Goal: Transaction & Acquisition: Purchase product/service

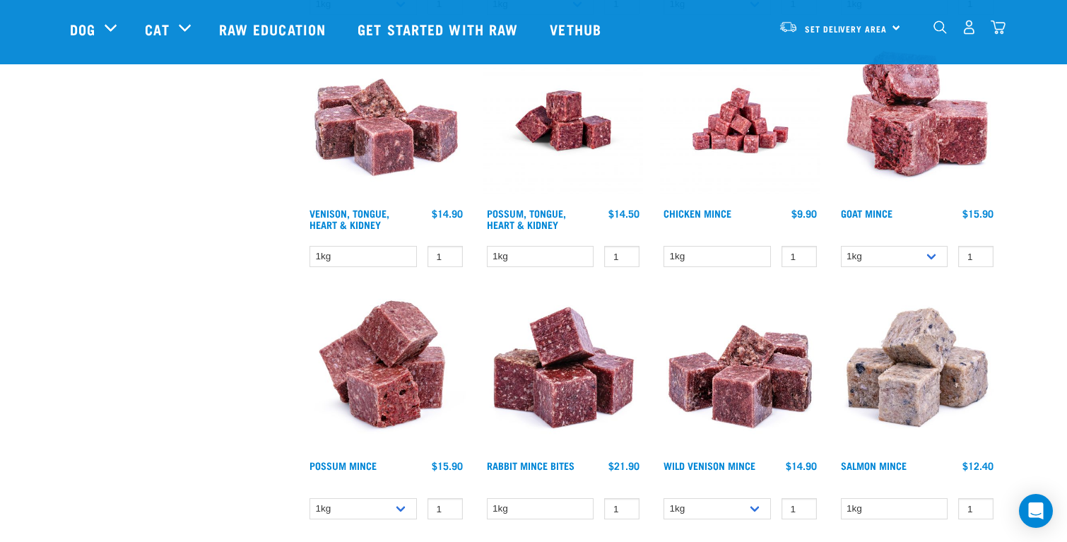
scroll to position [973, 0]
click at [727, 197] on img at bounding box center [740, 120] width 160 height 160
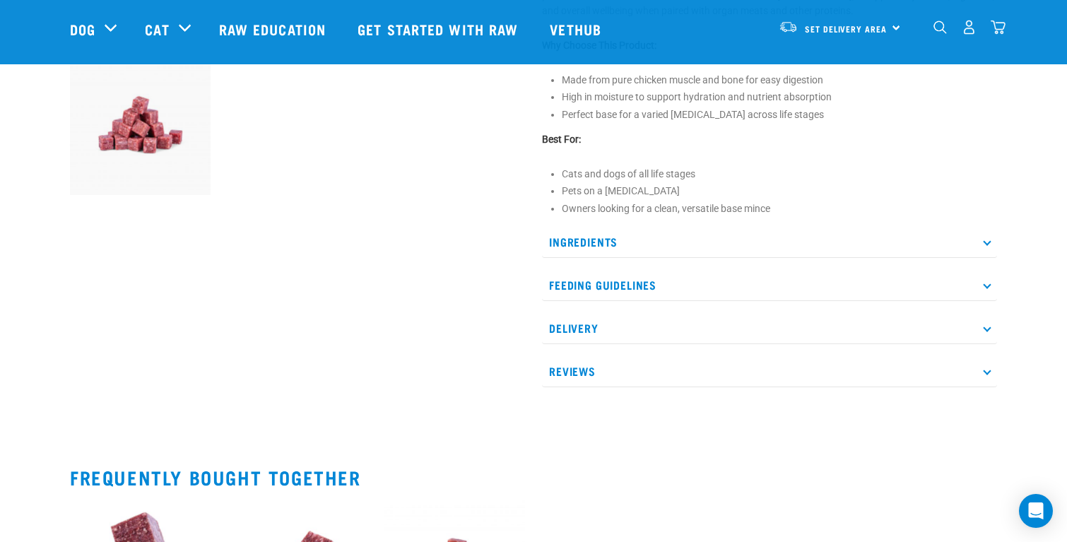
scroll to position [522, 0]
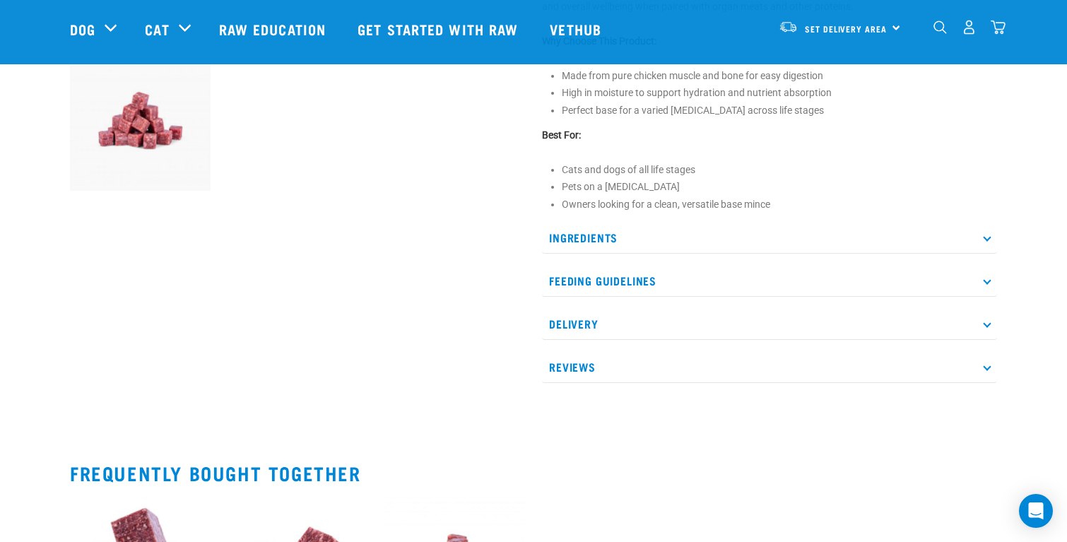
click at [623, 245] on p "Ingredients" at bounding box center [769, 238] width 455 height 32
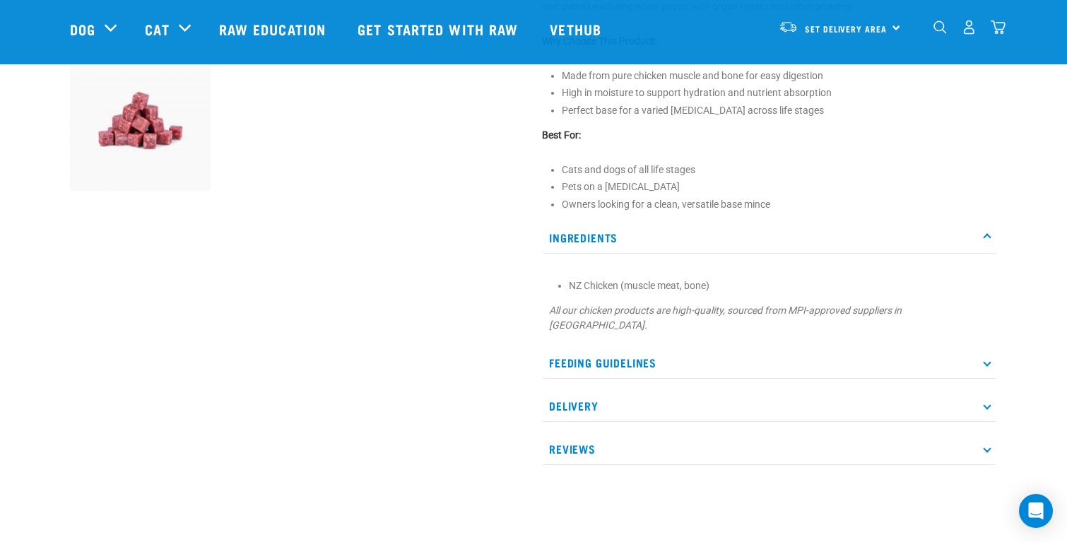
click at [623, 245] on p "Ingredients" at bounding box center [769, 238] width 455 height 32
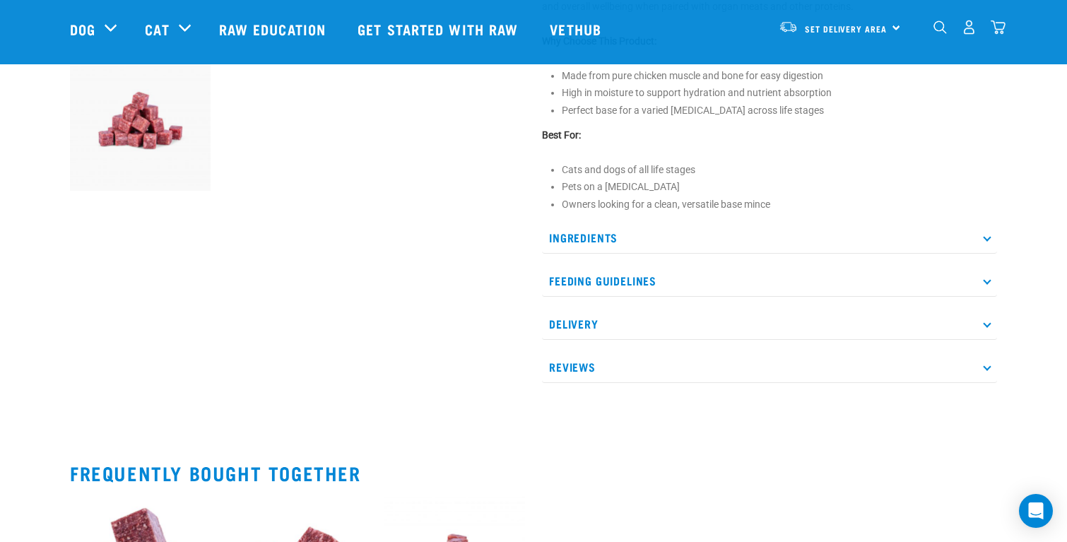
click at [623, 258] on div "Ingredients NZ Chicken (muscle meat, bone) All our chicken products are high-qu…" at bounding box center [769, 302] width 455 height 161
click at [623, 266] on p "Feeding Guidelines" at bounding box center [769, 281] width 455 height 32
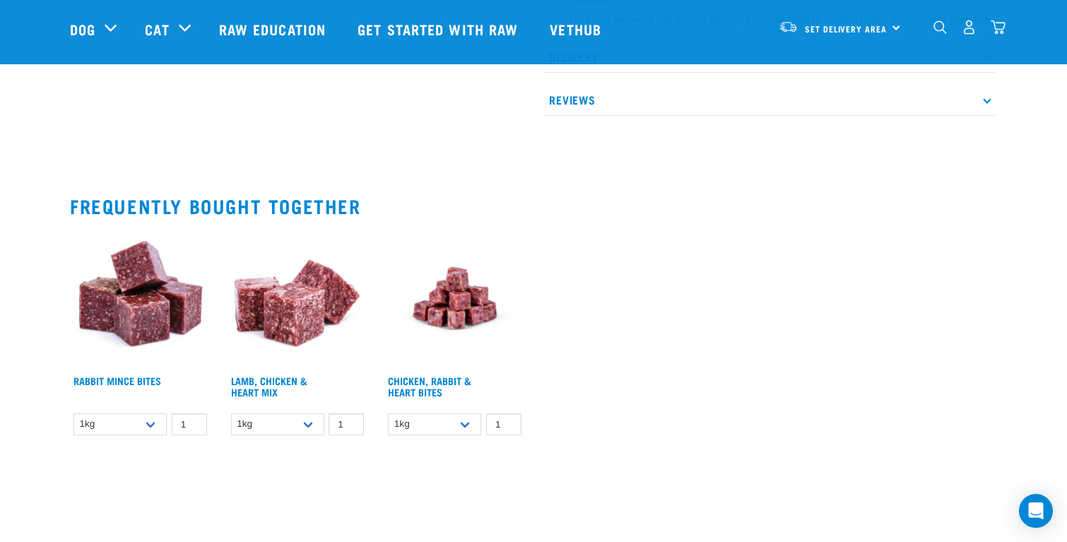
scroll to position [895, 0]
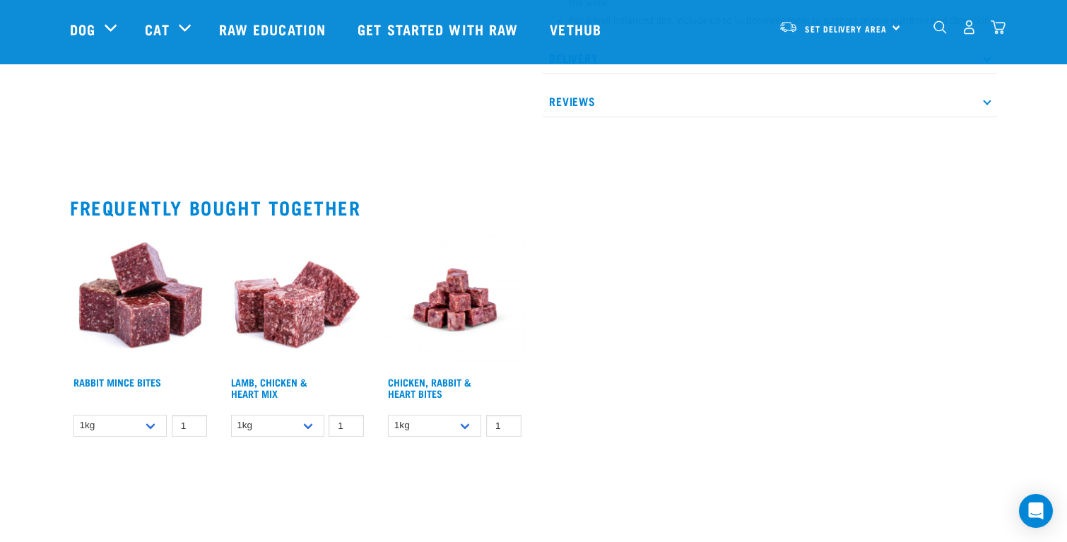
click at [312, 347] on img at bounding box center [298, 300] width 141 height 141
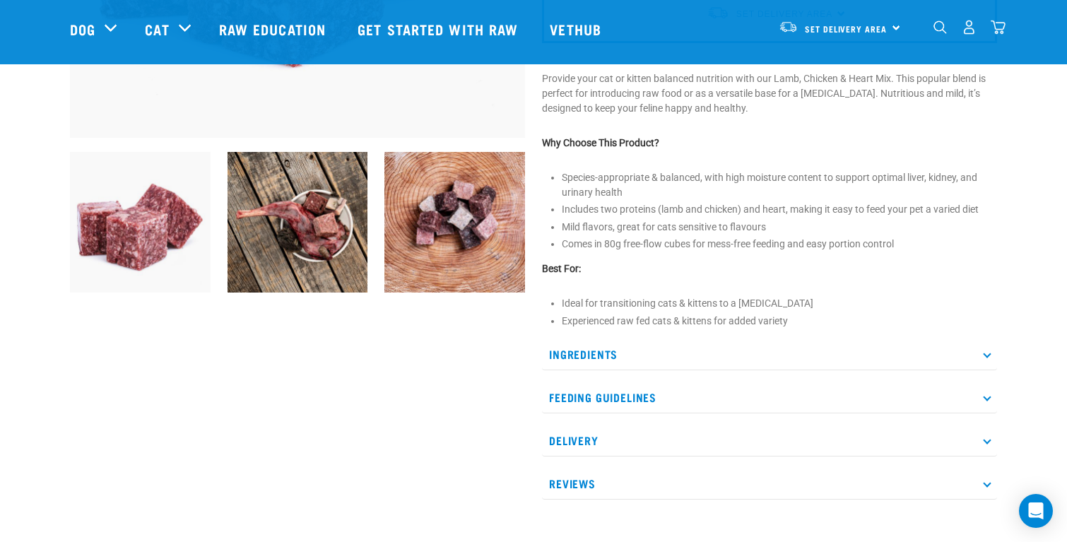
scroll to position [342, 0]
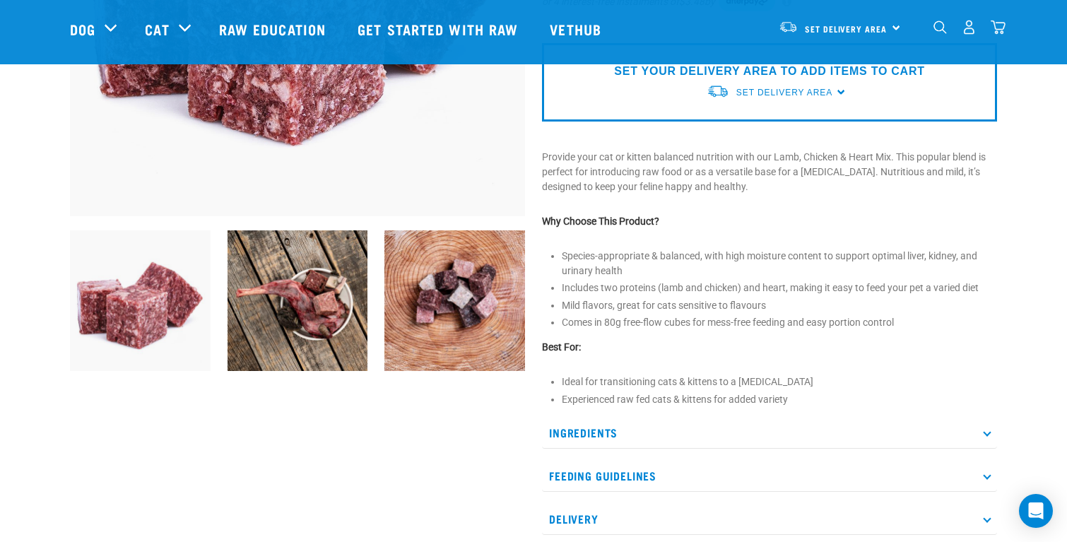
click at [330, 269] on img at bounding box center [298, 300] width 141 height 141
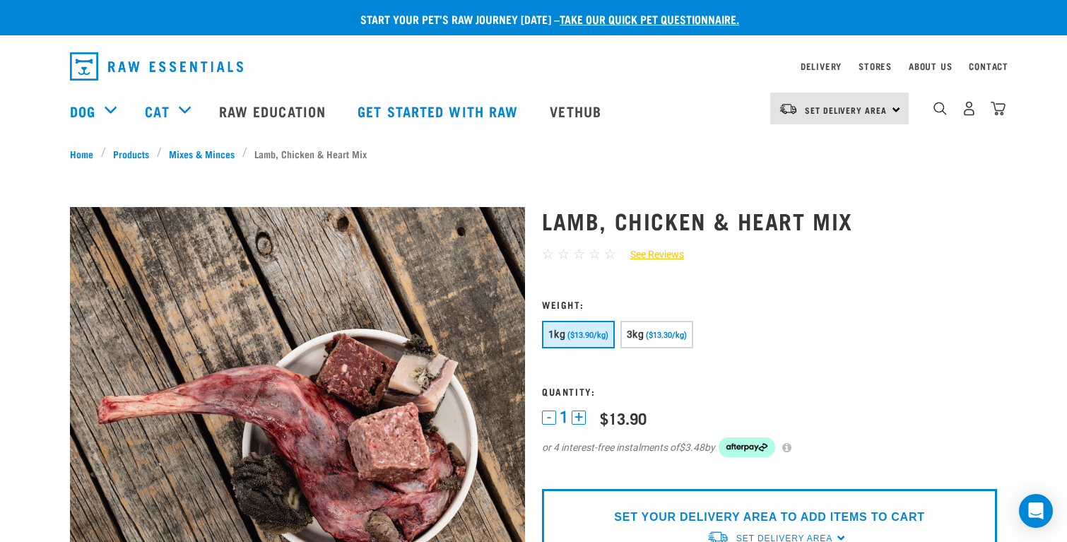
scroll to position [0, 0]
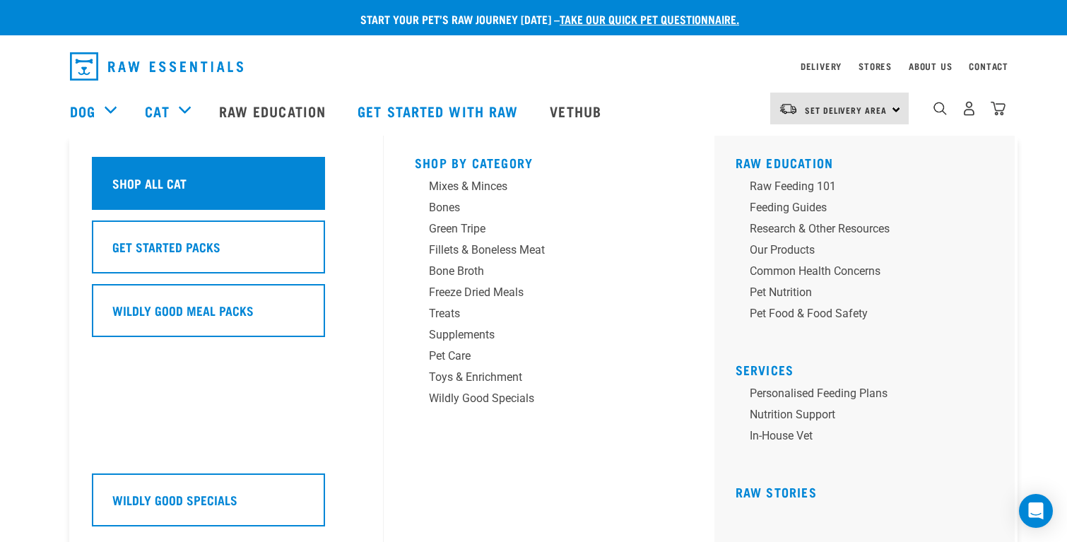
click at [176, 178] on div "Shop All Cat" at bounding box center [208, 183] width 233 height 53
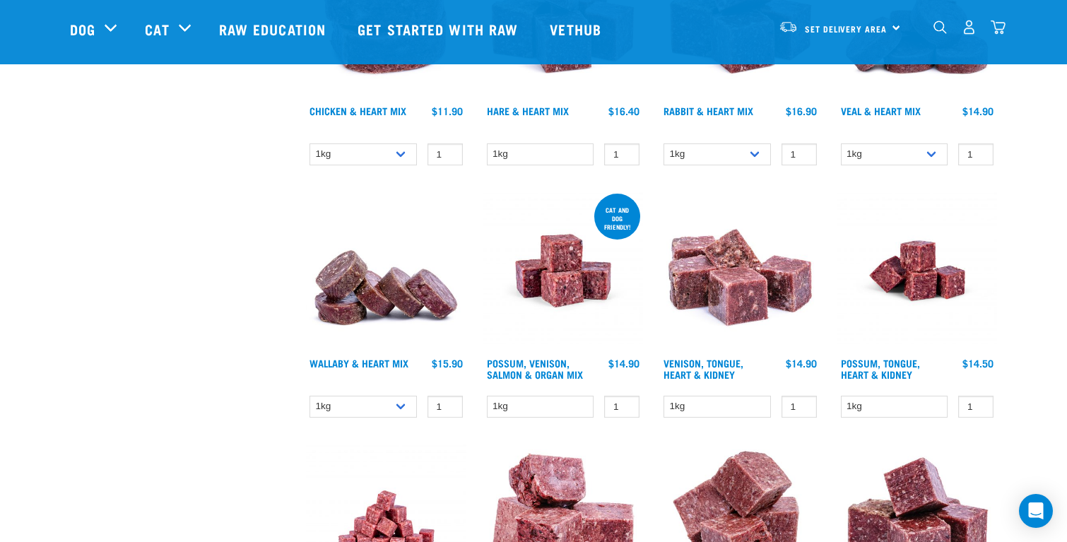
scroll to position [868, 0]
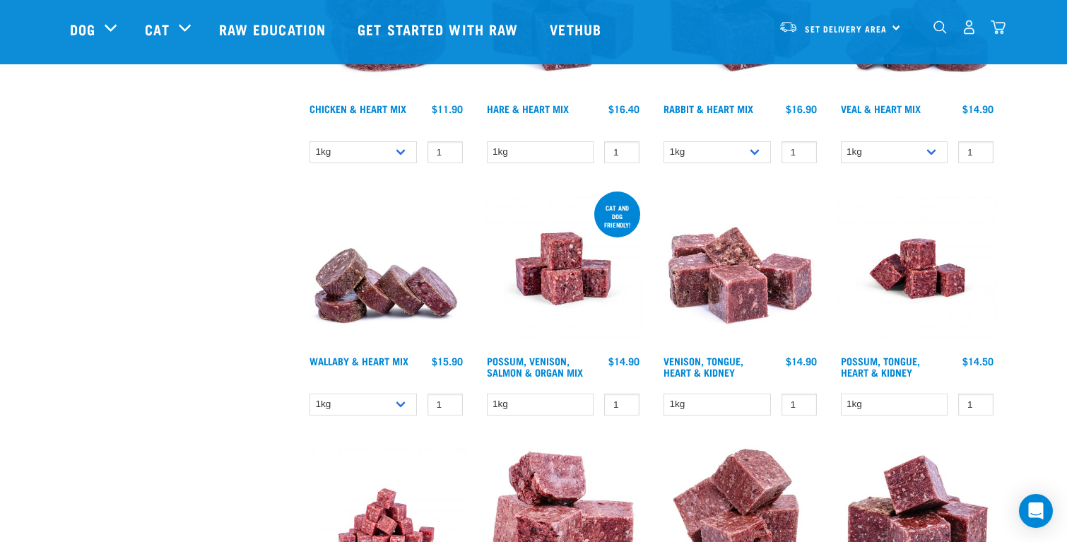
click at [551, 252] on img at bounding box center [564, 269] width 160 height 160
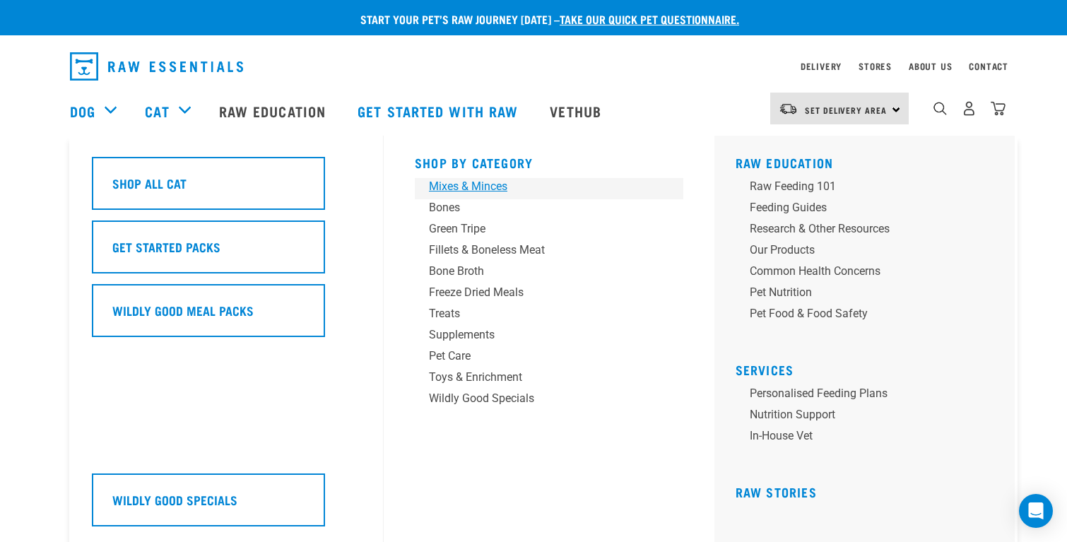
click at [492, 182] on div "Mixes & Minces" at bounding box center [539, 186] width 221 height 17
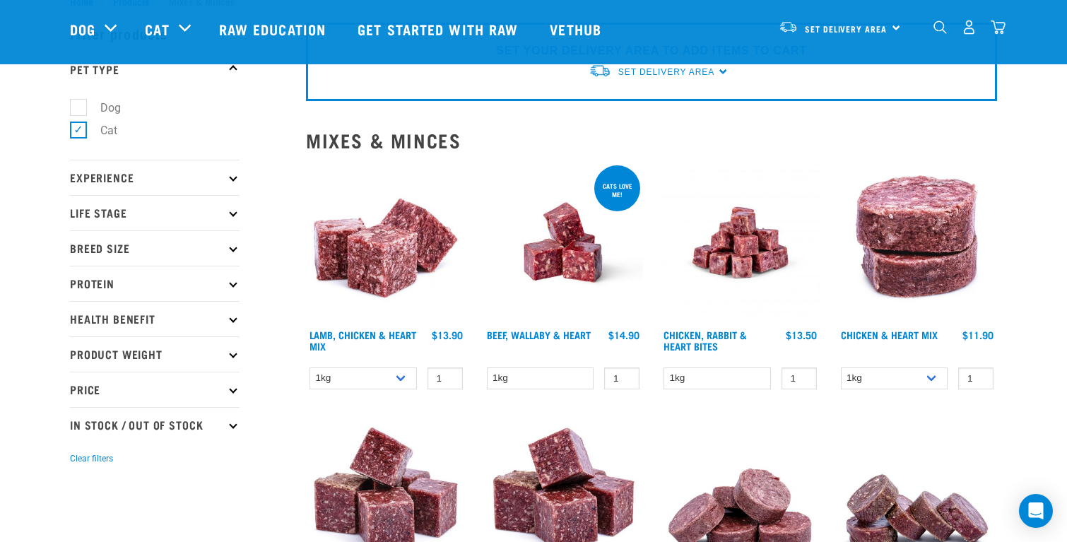
scroll to position [40, 0]
